Goal: Go to known website: Go to known website

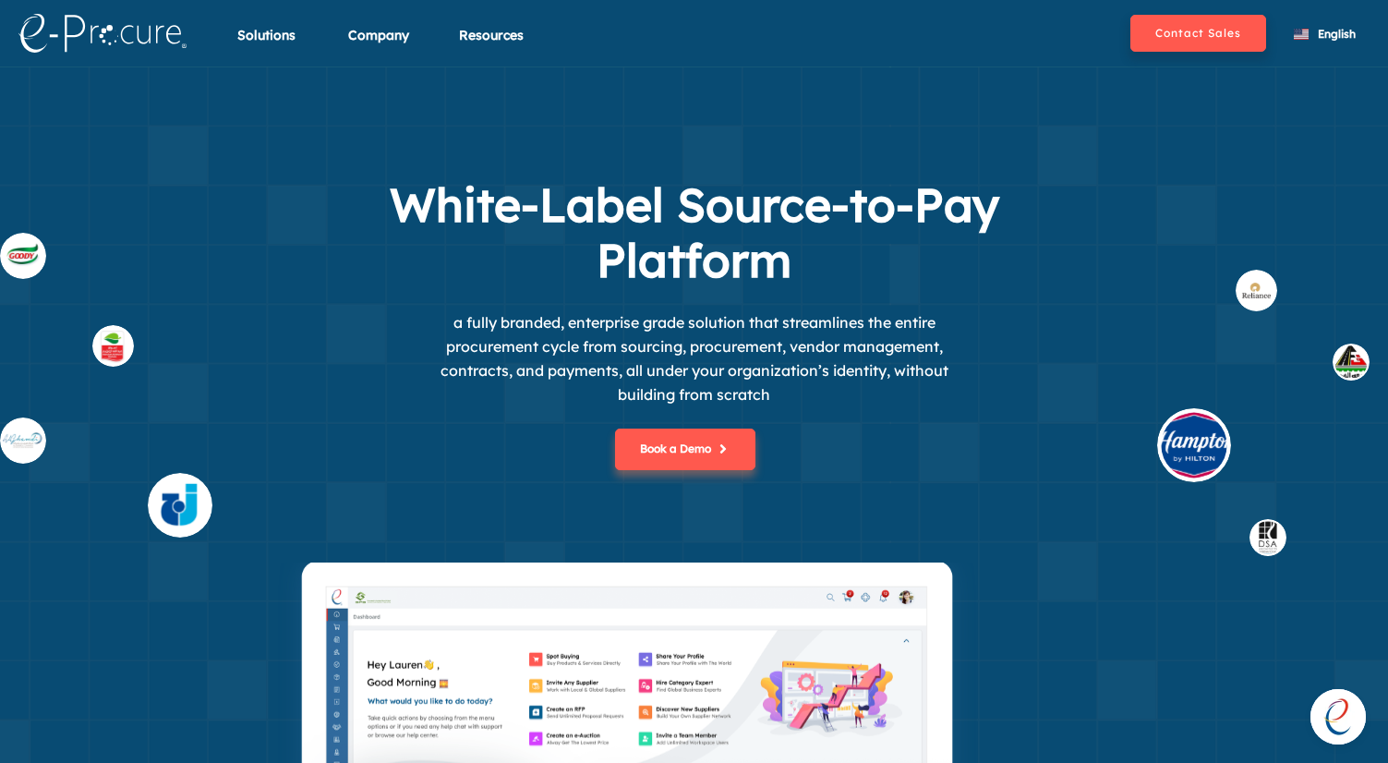
click at [1328, 714] on span "Open chat" at bounding box center [1337, 716] width 55 height 55
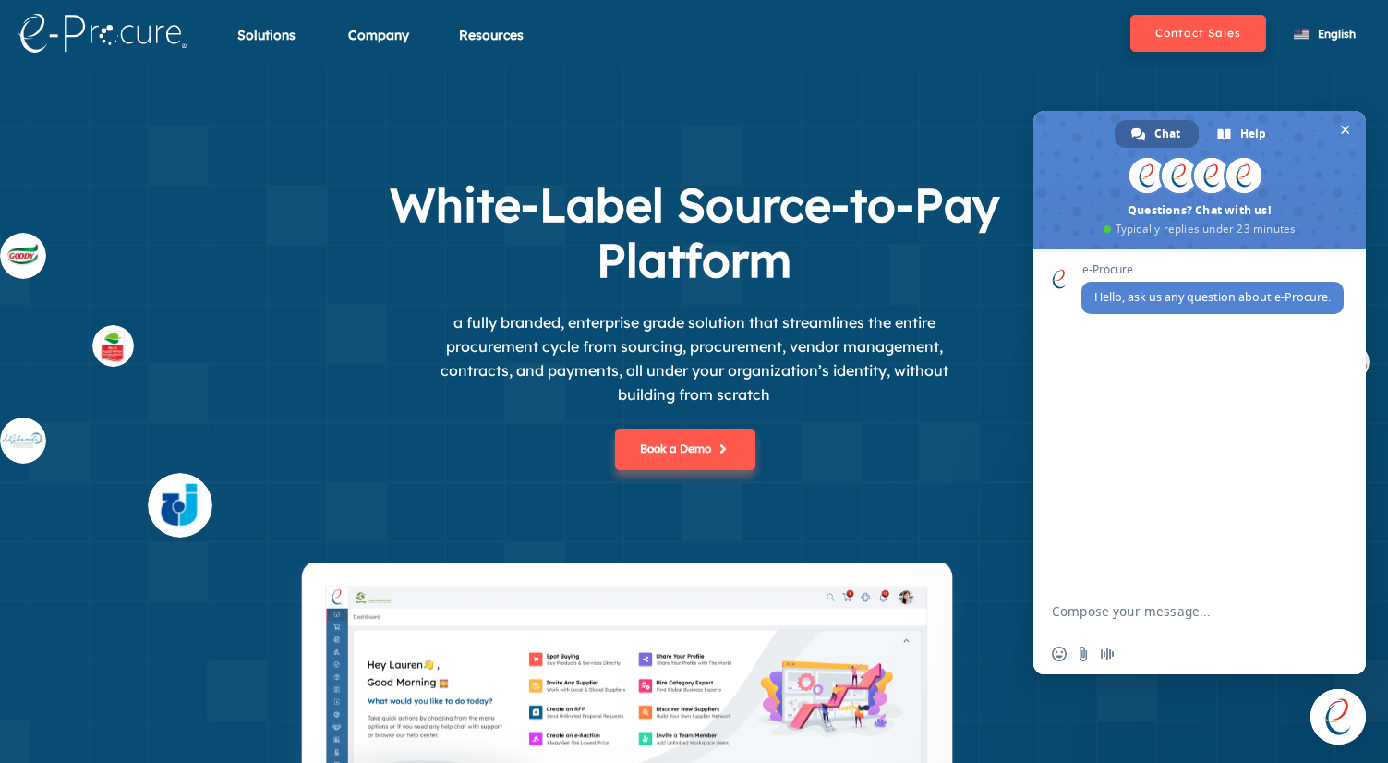
click at [1324, 730] on span "Close chat" at bounding box center [1337, 716] width 55 height 55
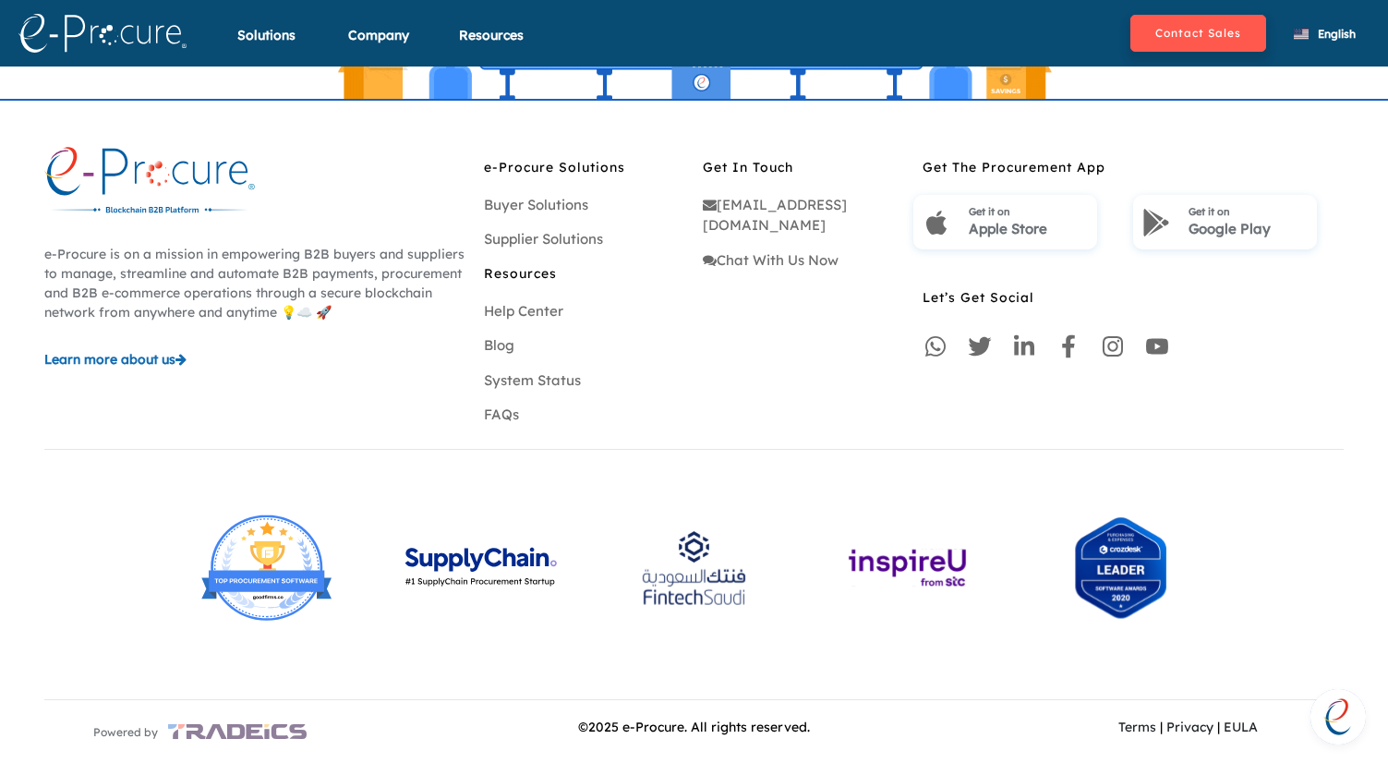
scroll to position [5452, 0]
click at [528, 371] on link "System Status" at bounding box center [532, 380] width 97 height 18
click at [549, 302] on link "Help Center" at bounding box center [523, 311] width 79 height 18
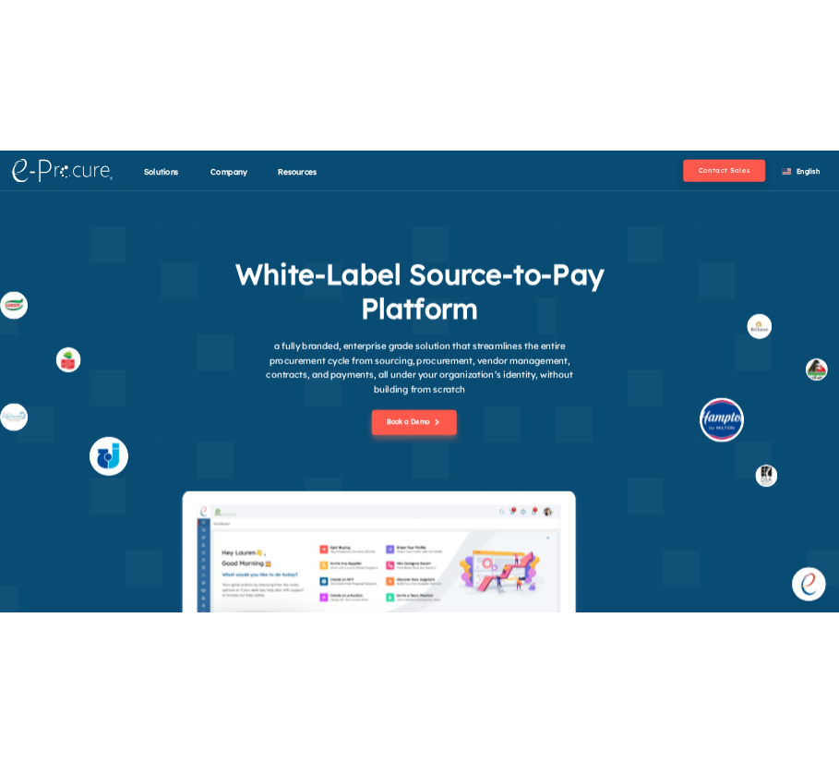
scroll to position [0, 0]
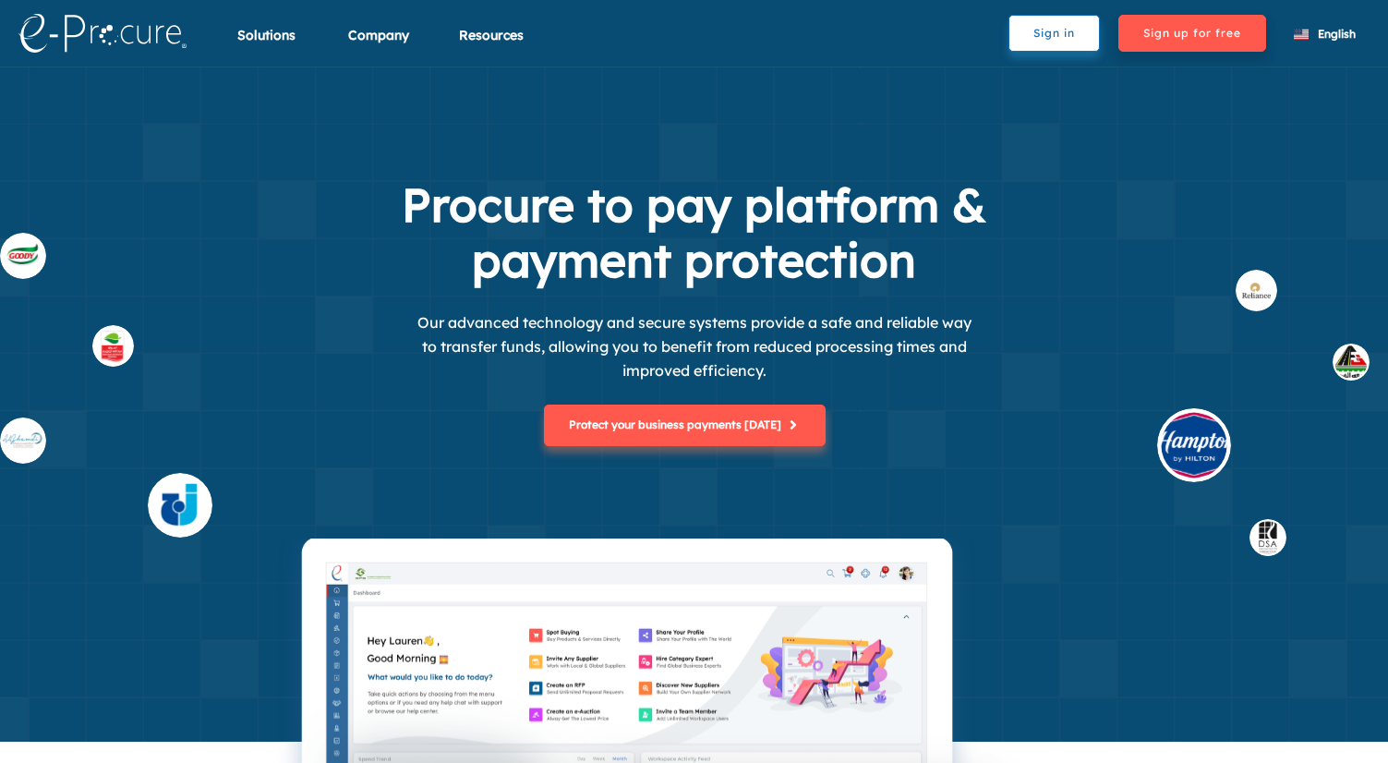
click at [1049, 44] on button "Sign in" at bounding box center [1053, 33] width 91 height 37
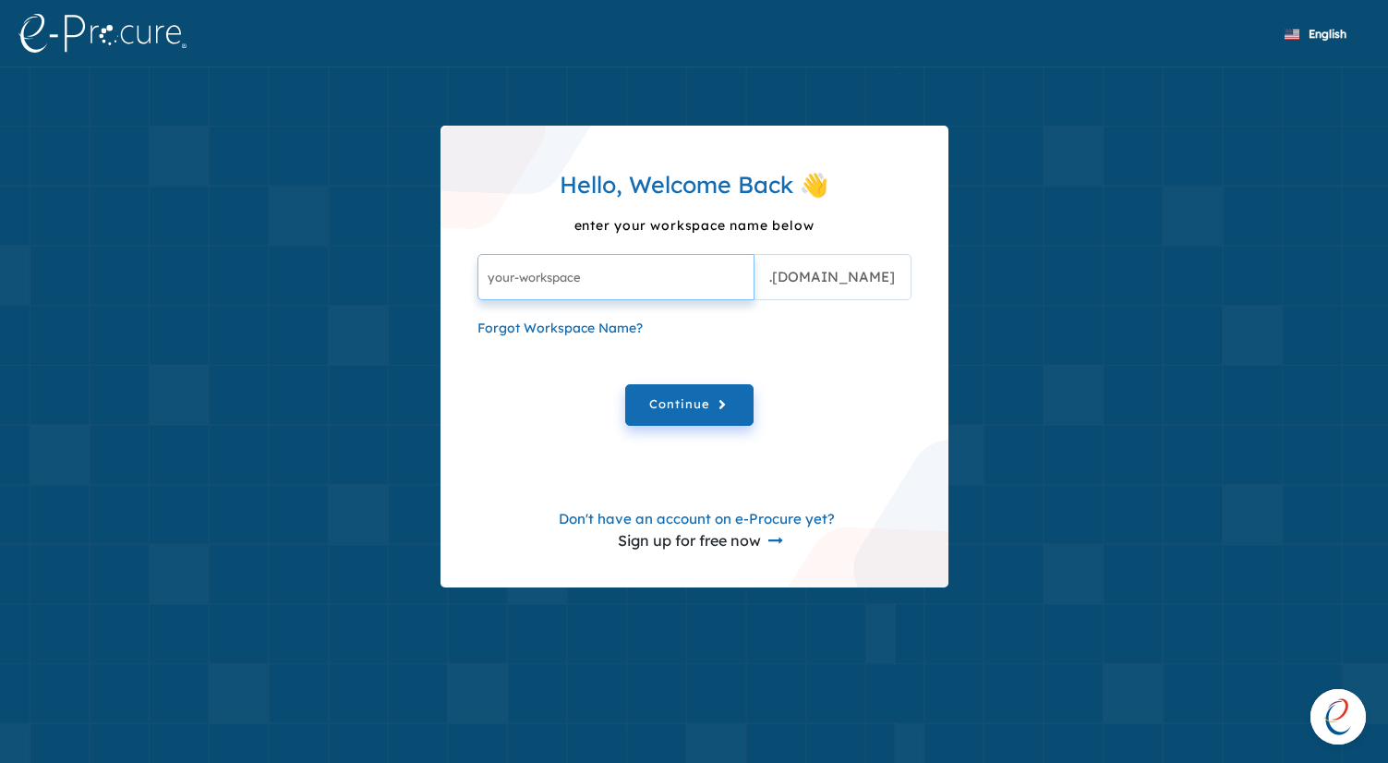
click at [666, 254] on input "text" at bounding box center [615, 277] width 277 height 46
type input "sauditestb"
click at [689, 407] on button "Continue" at bounding box center [689, 405] width 128 height 42
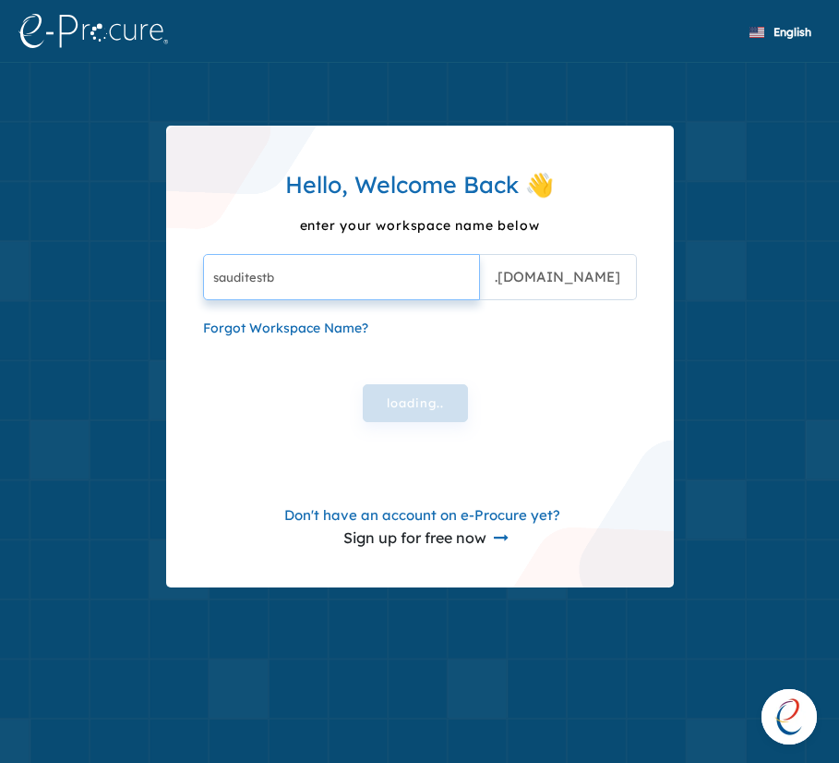
click at [315, 272] on input "sauditestb" at bounding box center [341, 277] width 277 height 46
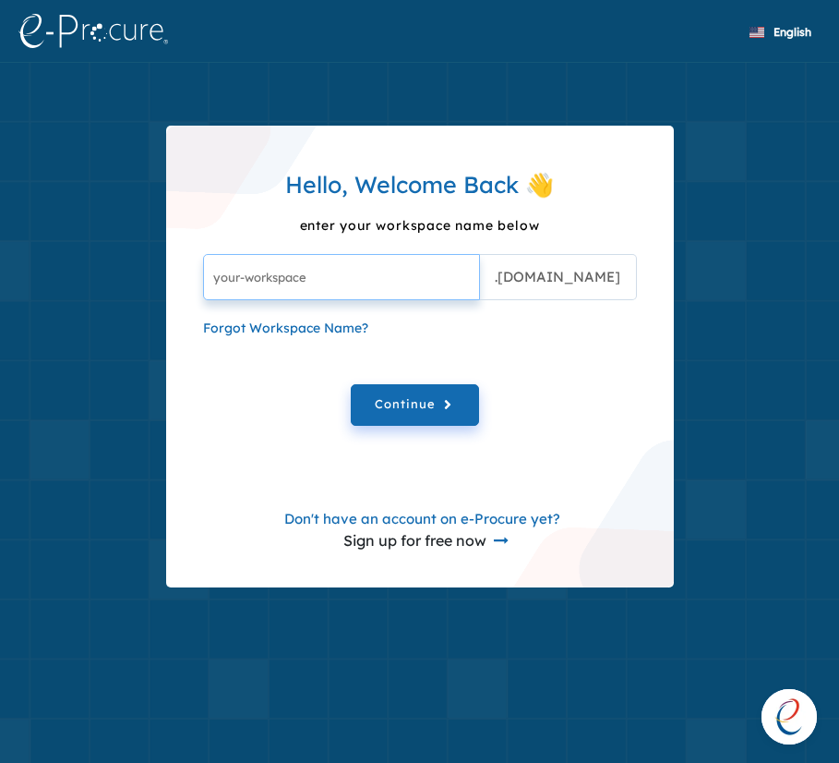
click at [310, 289] on input "text" at bounding box center [341, 277] width 277 height 46
type input "sauditesb"
click at [415, 407] on button "Continue" at bounding box center [415, 405] width 128 height 42
